Goal: Find specific page/section: Find specific page/section

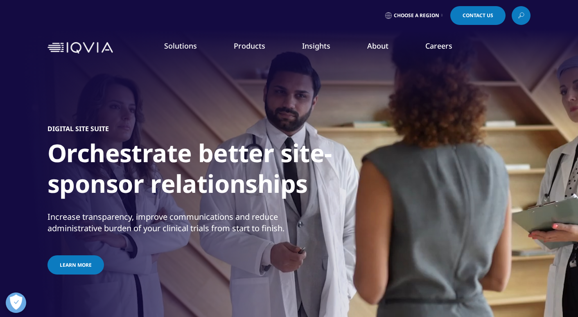
click at [448, 182] on link "GI & Hepatology" at bounding box center [503, 181] width 135 height 9
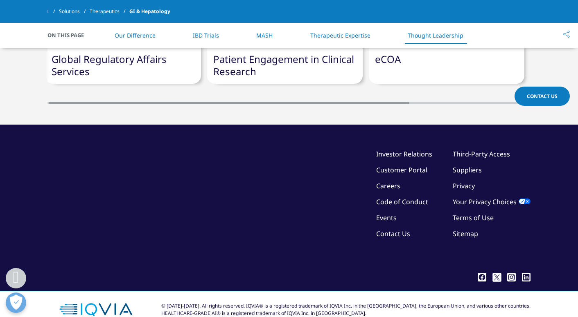
scroll to position [1807, 0]
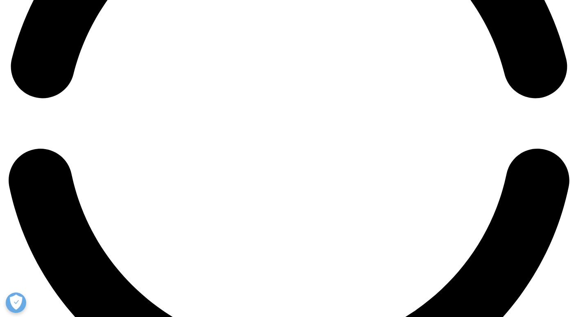
scroll to position [1317, 0]
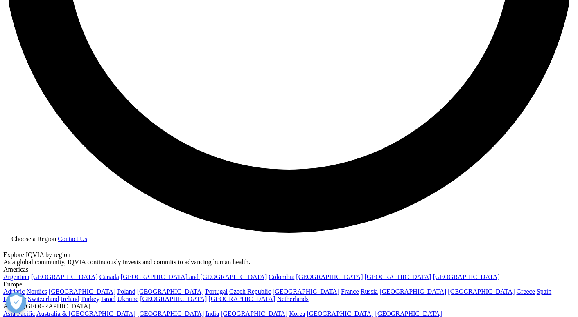
scroll to position [1524, 0]
